Goal: Task Accomplishment & Management: Manage account settings

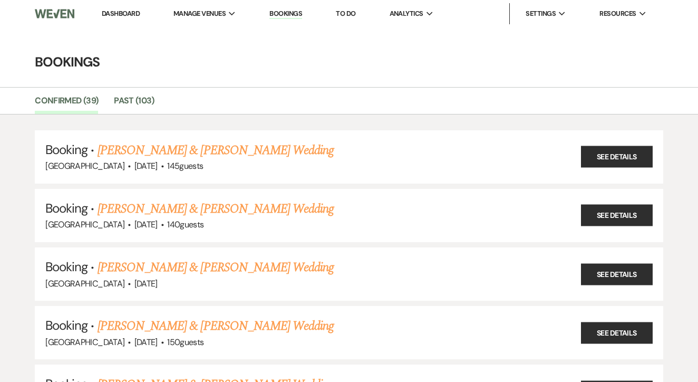
click at [140, 16] on link "Dashboard" at bounding box center [121, 13] width 38 height 9
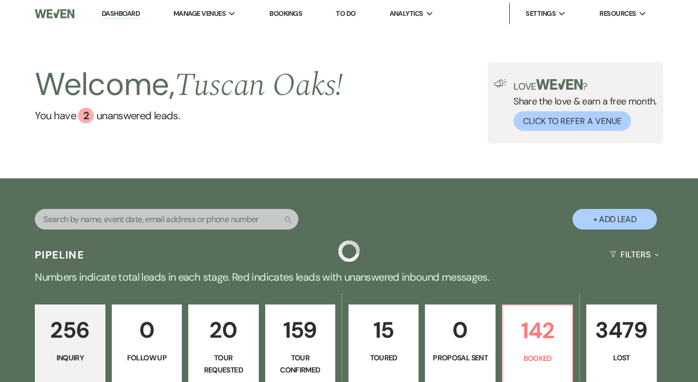
click at [132, 13] on link "Dashboard" at bounding box center [121, 14] width 38 height 10
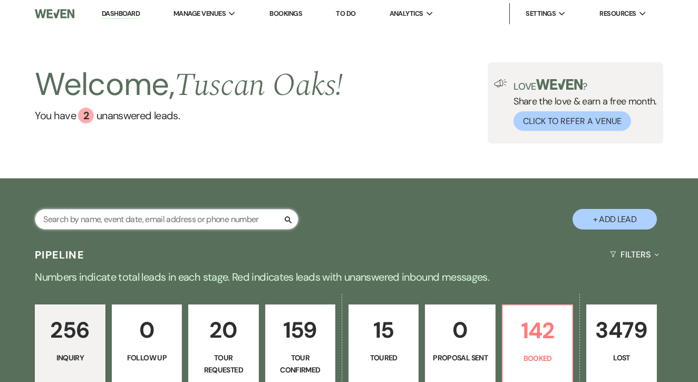
click at [187, 226] on input "text" at bounding box center [167, 219] width 264 height 21
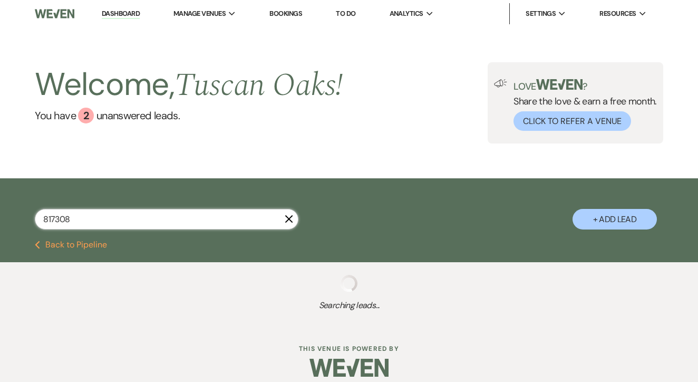
type input "8173082"
select select "8"
select select "6"
select select "4"
select select "5"
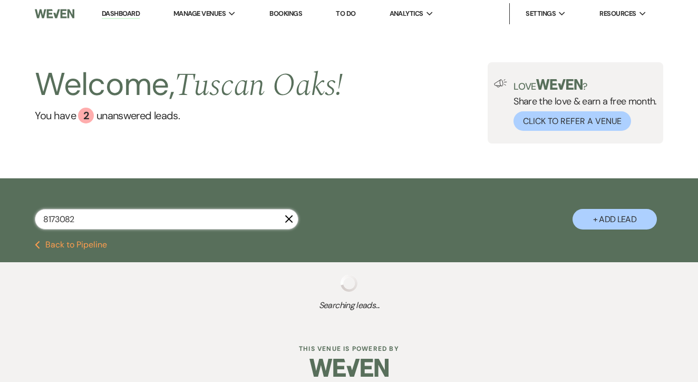
select select "5"
select select "4"
select select "5"
select select "8"
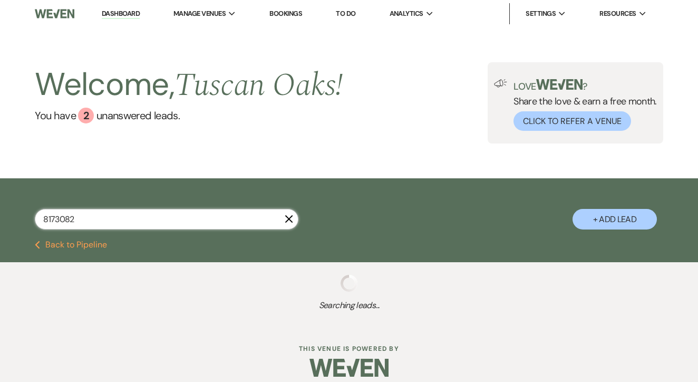
select select "8"
select select "5"
select select "8"
select select "5"
select select "4"
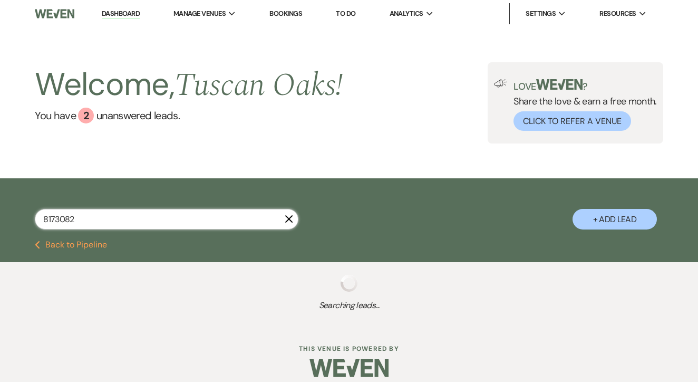
select select "8"
select select "5"
select select "8"
select select "5"
select select "8"
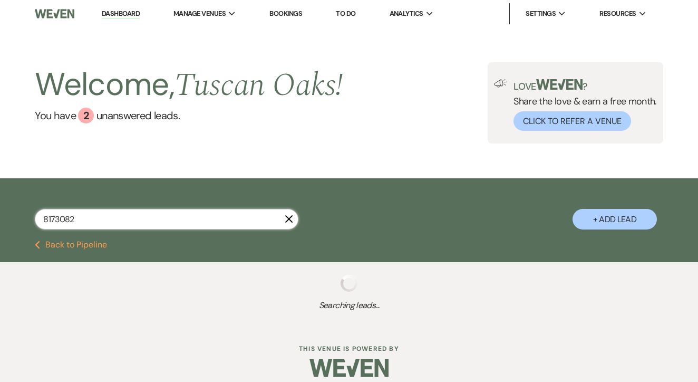
select select "5"
select select "8"
select select "5"
select select "8"
select select "5"
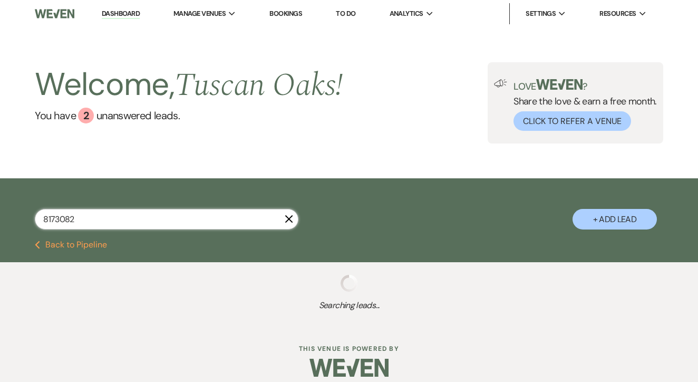
select select "8"
select select "5"
select select "8"
select select "5"
select select "4"
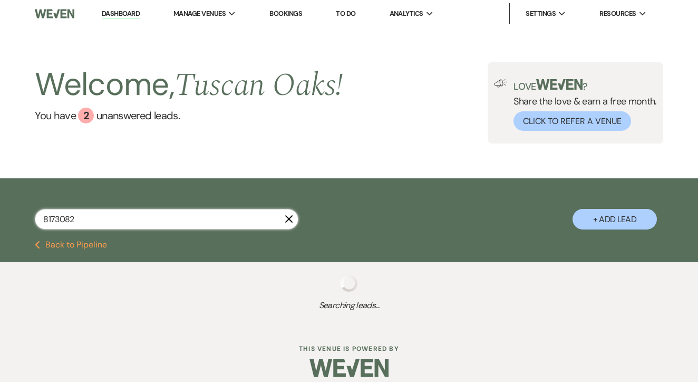
select select "4"
select select "8"
select select "6"
select select "8"
select select "5"
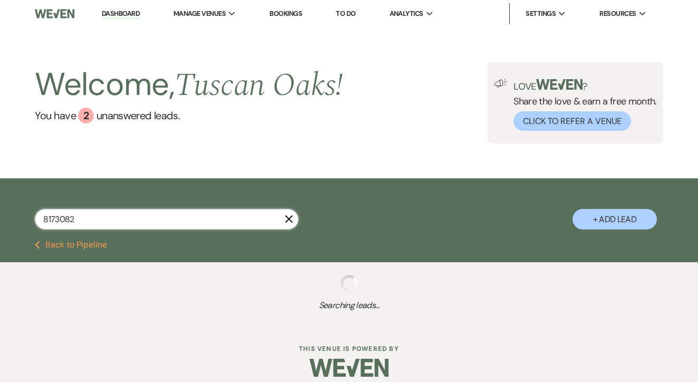
select select "8"
select select "5"
select select "8"
select select "5"
select select "8"
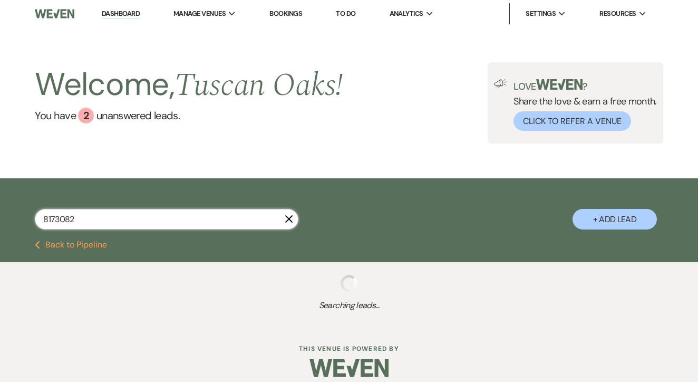
select select "5"
select select "8"
select select "5"
select select "8"
select select "5"
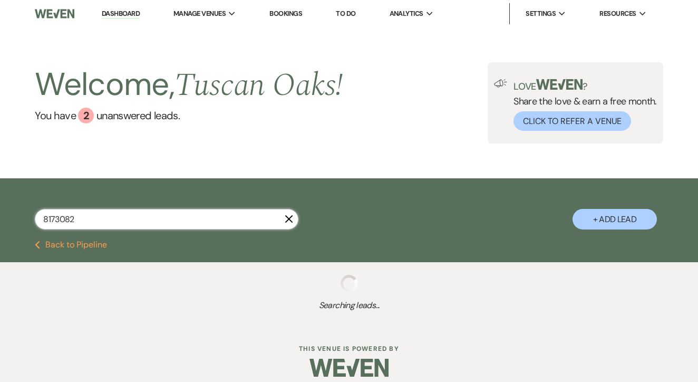
select select "8"
select select "5"
select select "8"
select select "6"
select select "8"
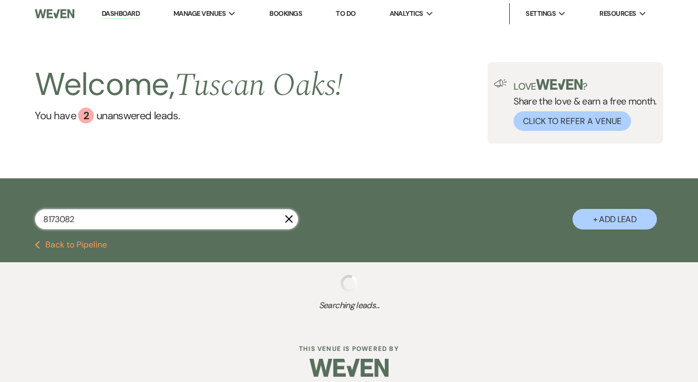
select select "5"
select select "8"
select select "6"
select select "8"
select select "5"
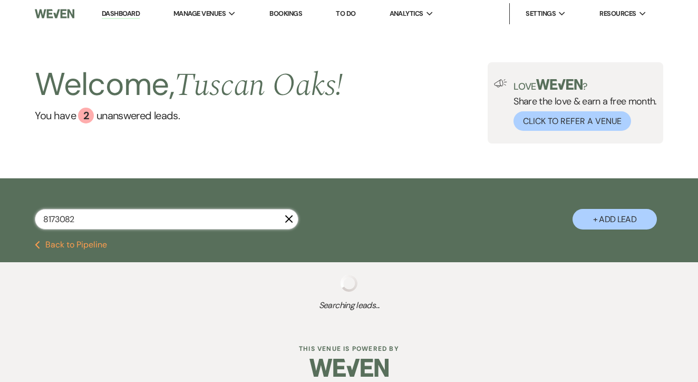
select select "8"
select select "1"
select select "8"
select select "7"
select select "4"
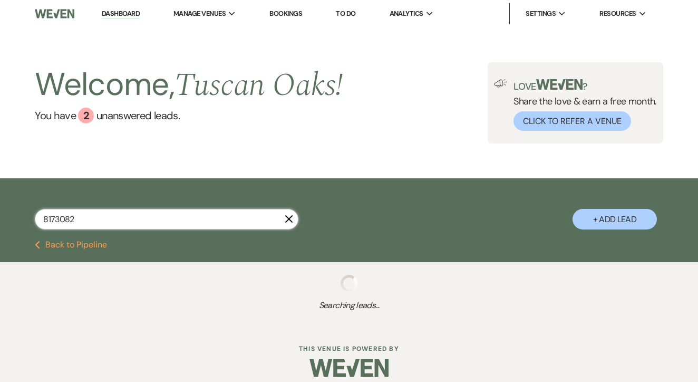
select select "8"
select select "6"
select select "4"
select select "8"
select select "5"
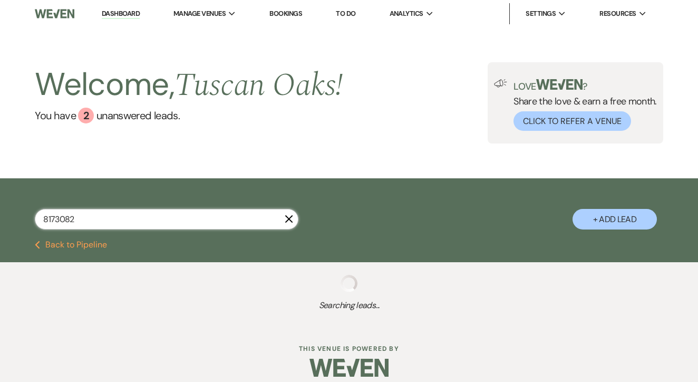
select select "8"
select select "5"
select select "8"
select select "4"
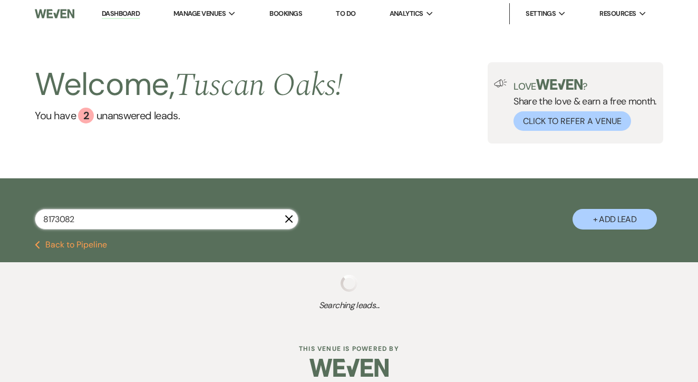
select select "8"
select select "6"
select select "8"
select select "5"
select select "8"
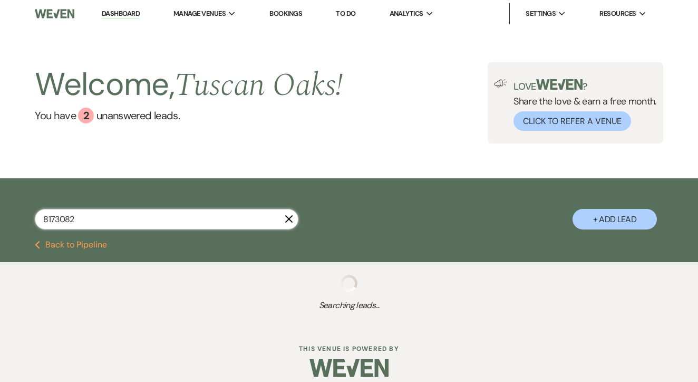
select select "5"
select select "8"
select select "5"
select select "8"
select select "6"
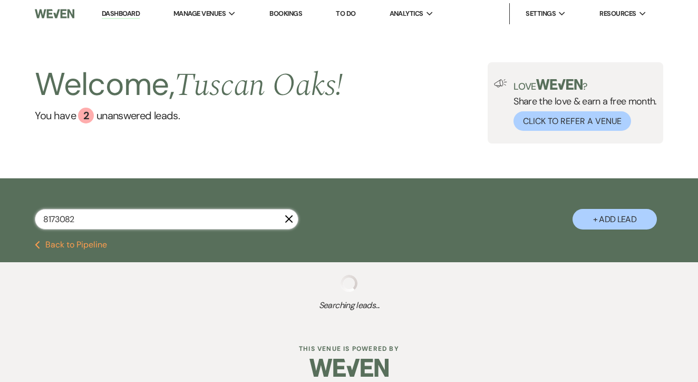
select select "8"
select select "10"
select select "8"
select select "7"
select select "8"
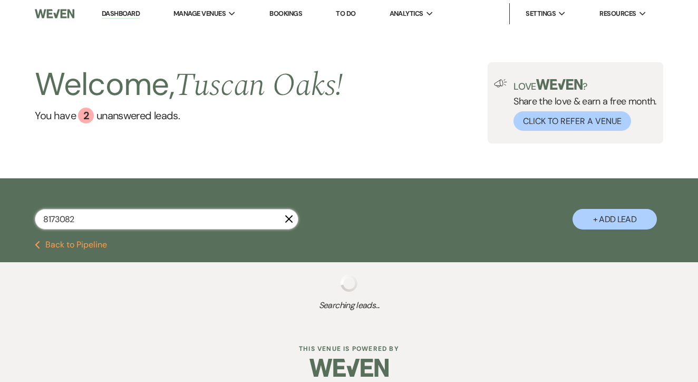
select select "5"
select select "4"
select select "8"
select select "5"
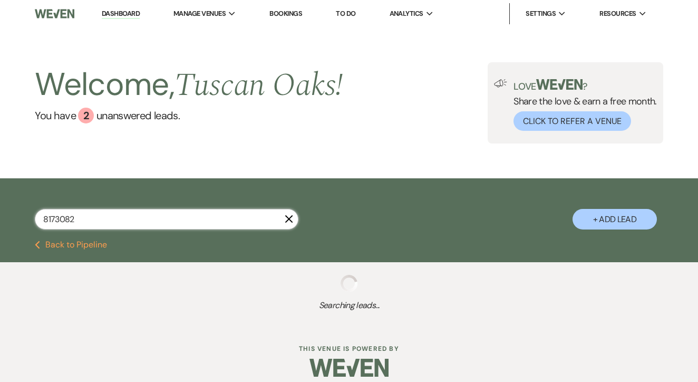
select select "5"
select select "8"
select select "6"
select select "8"
select select "5"
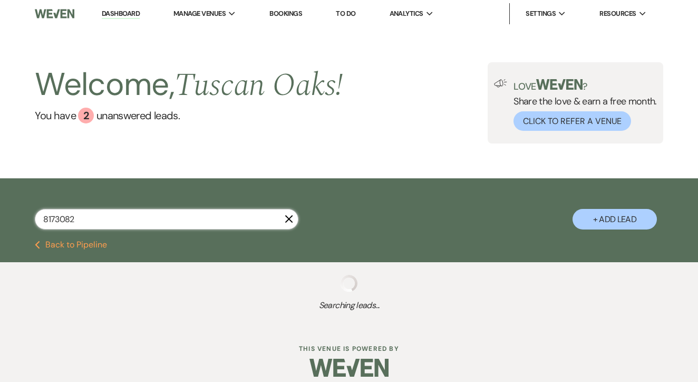
select select "8"
select select "6"
select select "8"
select select "5"
select select "8"
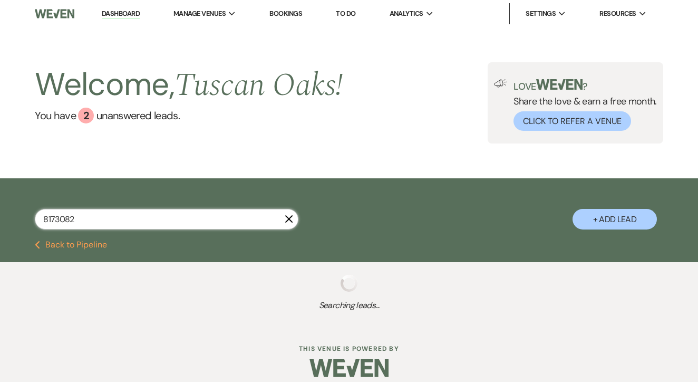
select select "5"
select select "8"
select select "6"
select select "8"
select select "5"
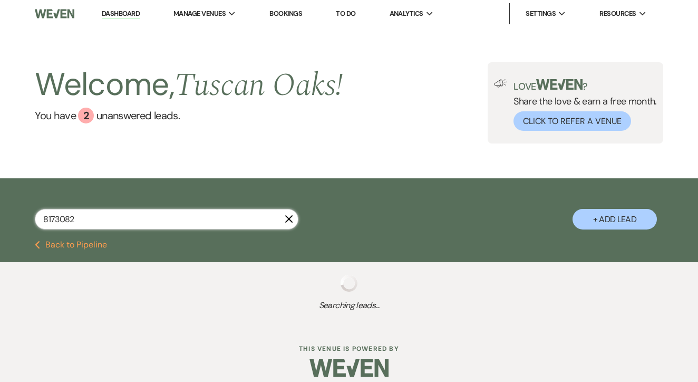
select select "4"
select select "8"
select select "5"
select select "8"
select select "5"
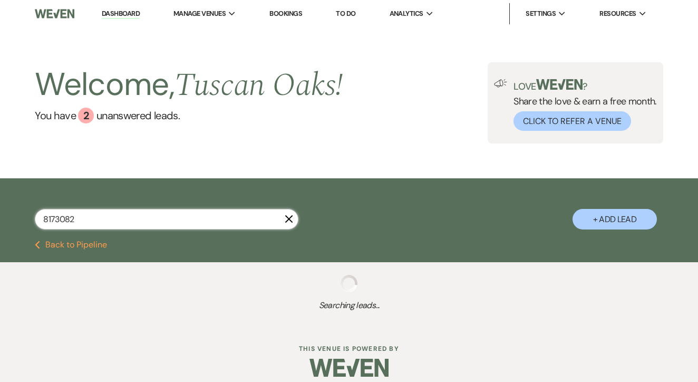
select select "8"
select select "5"
select select "8"
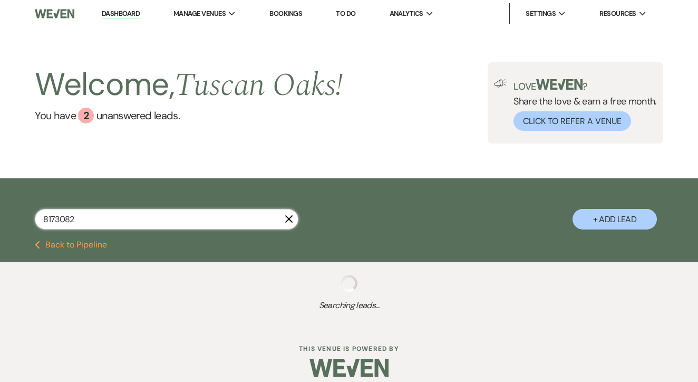
select select "5"
select select "4"
select select "8"
select select "5"
select select "8"
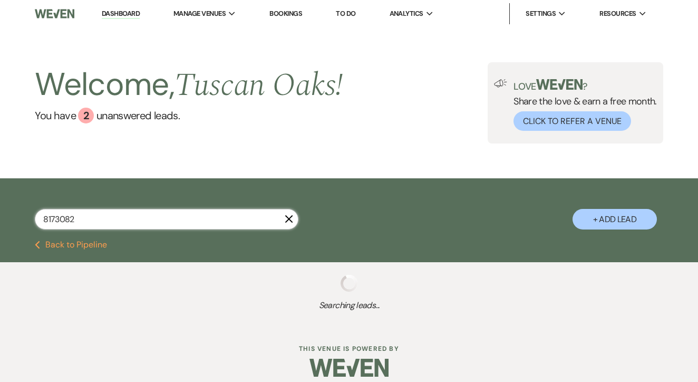
select select "6"
select select "8"
select select "5"
select select "8"
select select "5"
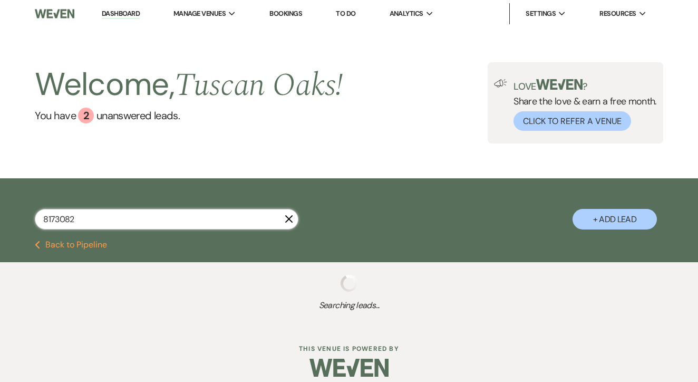
select select "8"
select select "5"
select select "4"
select select "8"
select select "6"
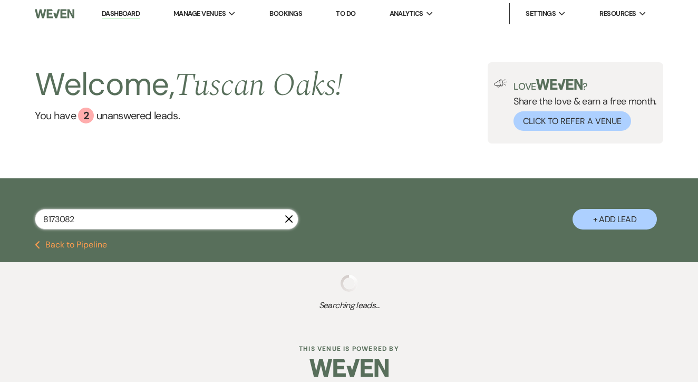
select select "8"
select select "10"
select select "8"
select select "5"
select select "8"
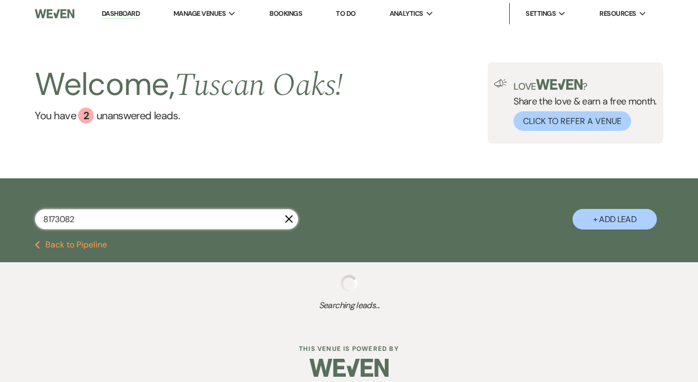
select select "5"
select select "8"
select select "5"
select select "8"
select select "5"
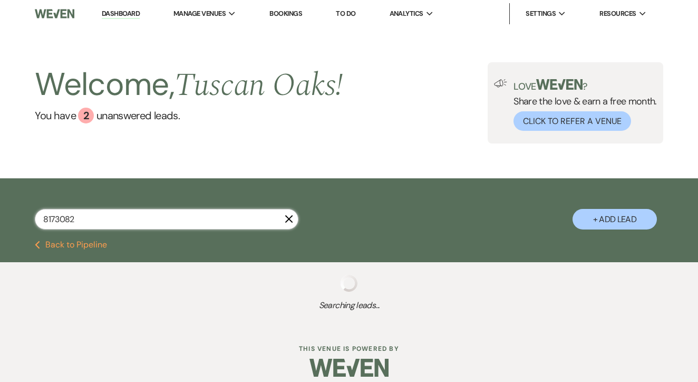
select select "8"
select select "5"
select select "8"
select select "5"
select select "8"
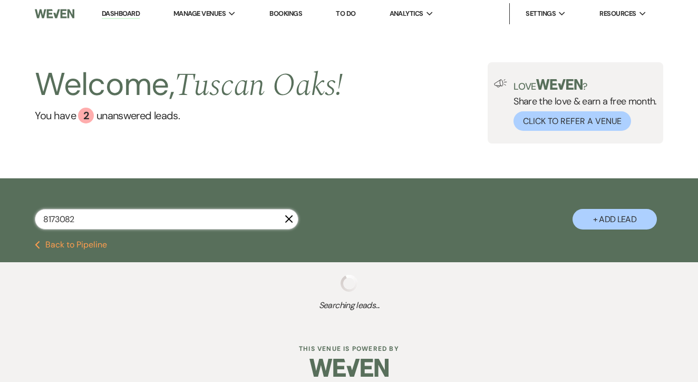
select select "5"
select select "4"
select select "8"
select select "5"
select select "4"
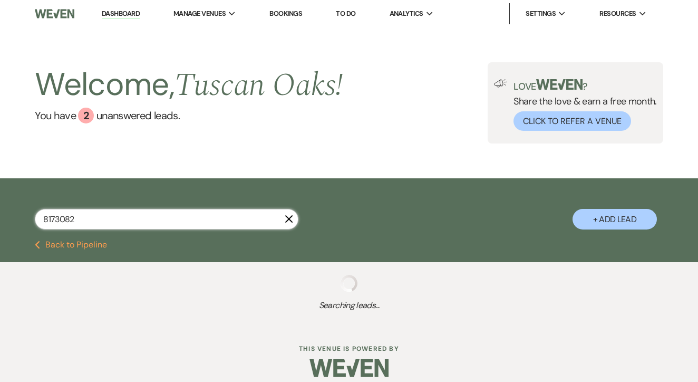
select select "8"
select select "5"
select select "4"
select select "8"
select select "5"
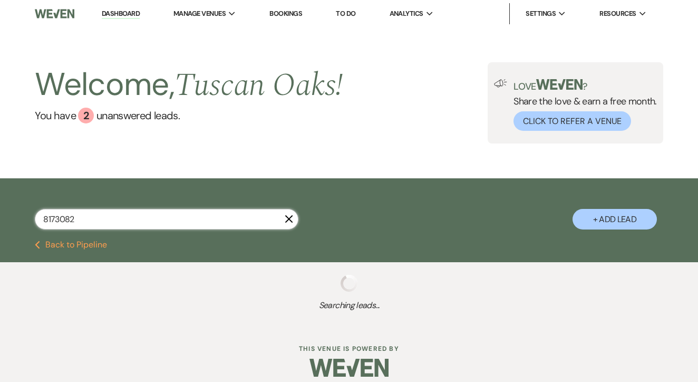
select select "8"
select select "10"
select select "4"
select select "8"
select select "5"
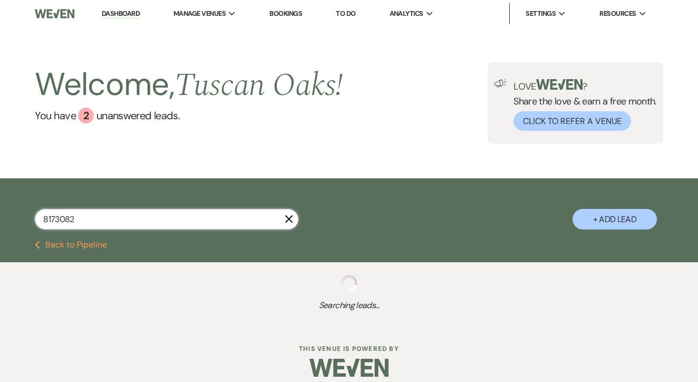
select select "8"
select select "5"
select select "8"
select select "5"
select select "8"
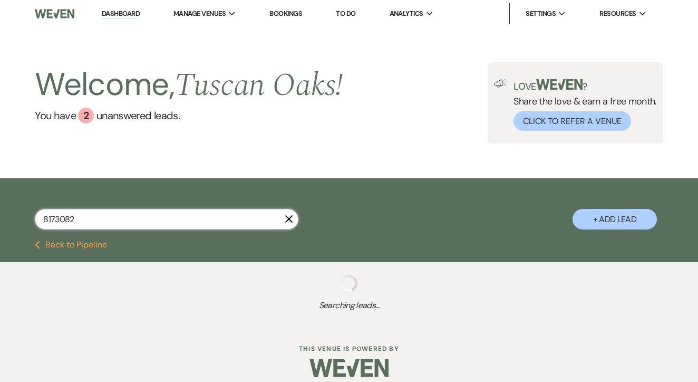
select select "5"
select select "8"
select select "6"
select select "8"
select select "5"
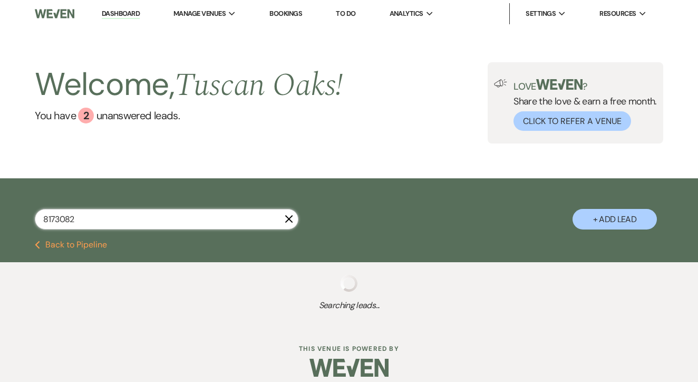
select select "8"
select select "5"
select select "8"
select select "5"
select select "8"
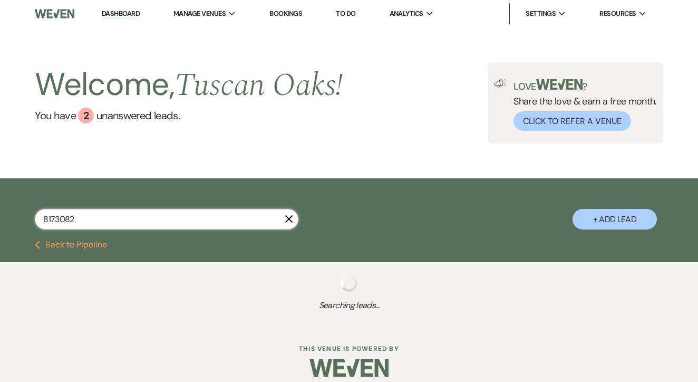
select select "6"
select select "8"
select select "6"
select select "8"
select select "10"
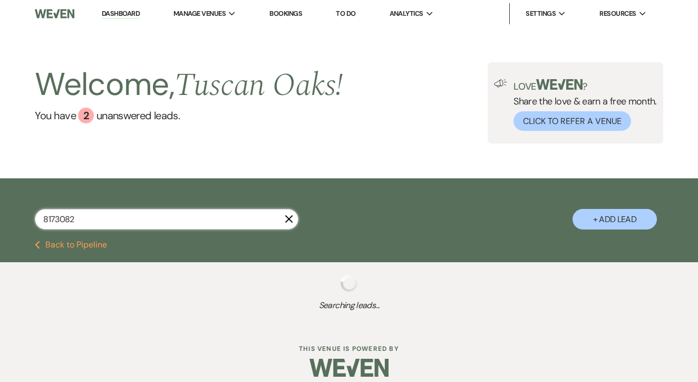
select select "8"
select select "5"
select select "8"
select select "5"
select select "4"
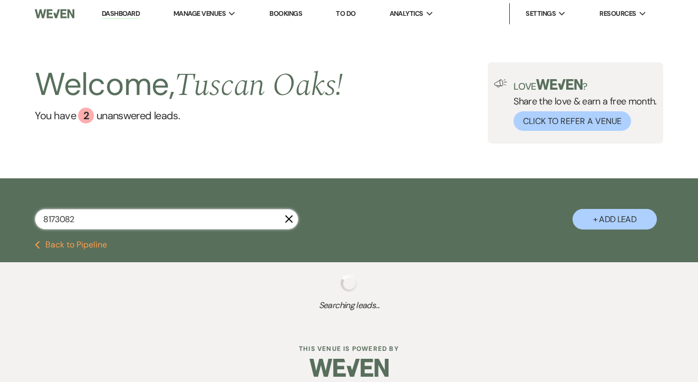
select select "4"
select select "8"
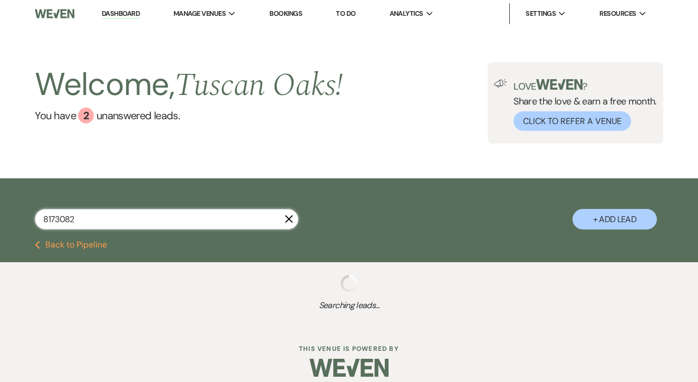
select select "5"
select select "2"
select select "8"
select select "5"
select select "8"
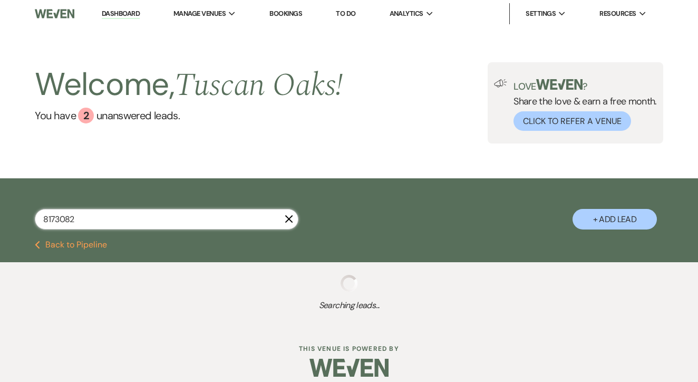
select select "5"
select select "2"
select select "8"
select select "5"
select select "8"
